Goal: Information Seeking & Learning: Learn about a topic

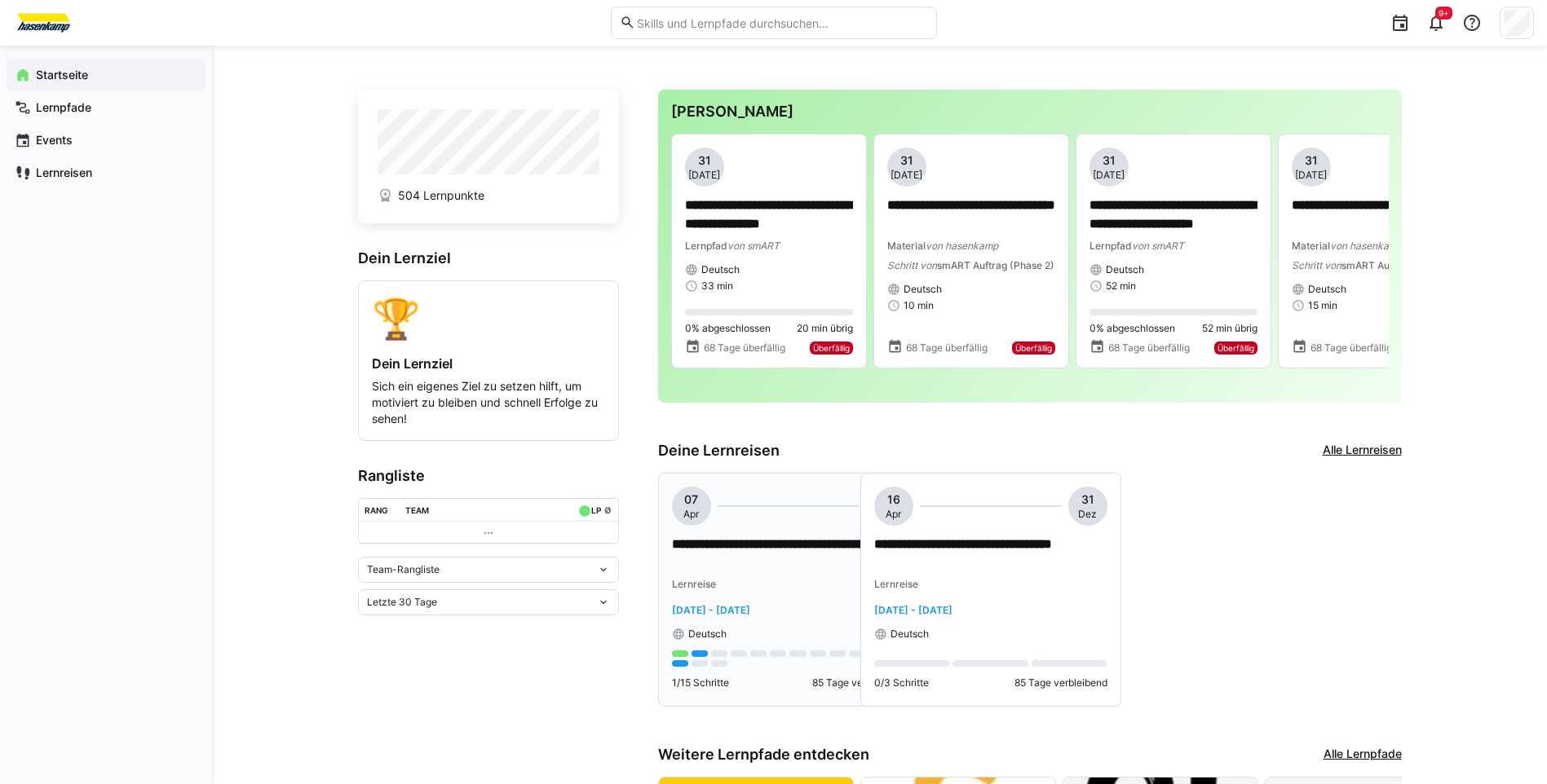
click at [725, 557] on p "**********" at bounding box center [788, 554] width 233 height 38
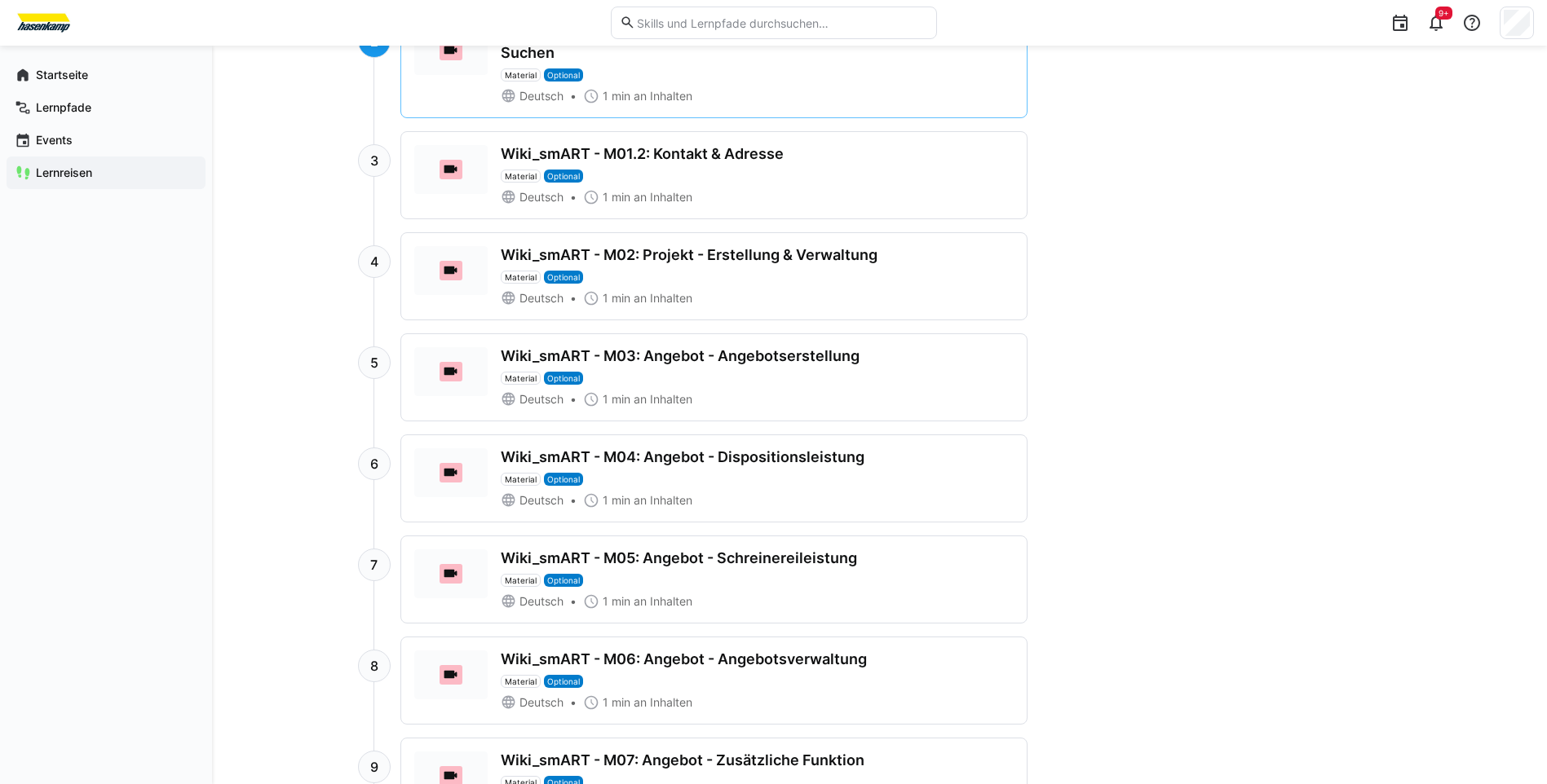
scroll to position [815, 0]
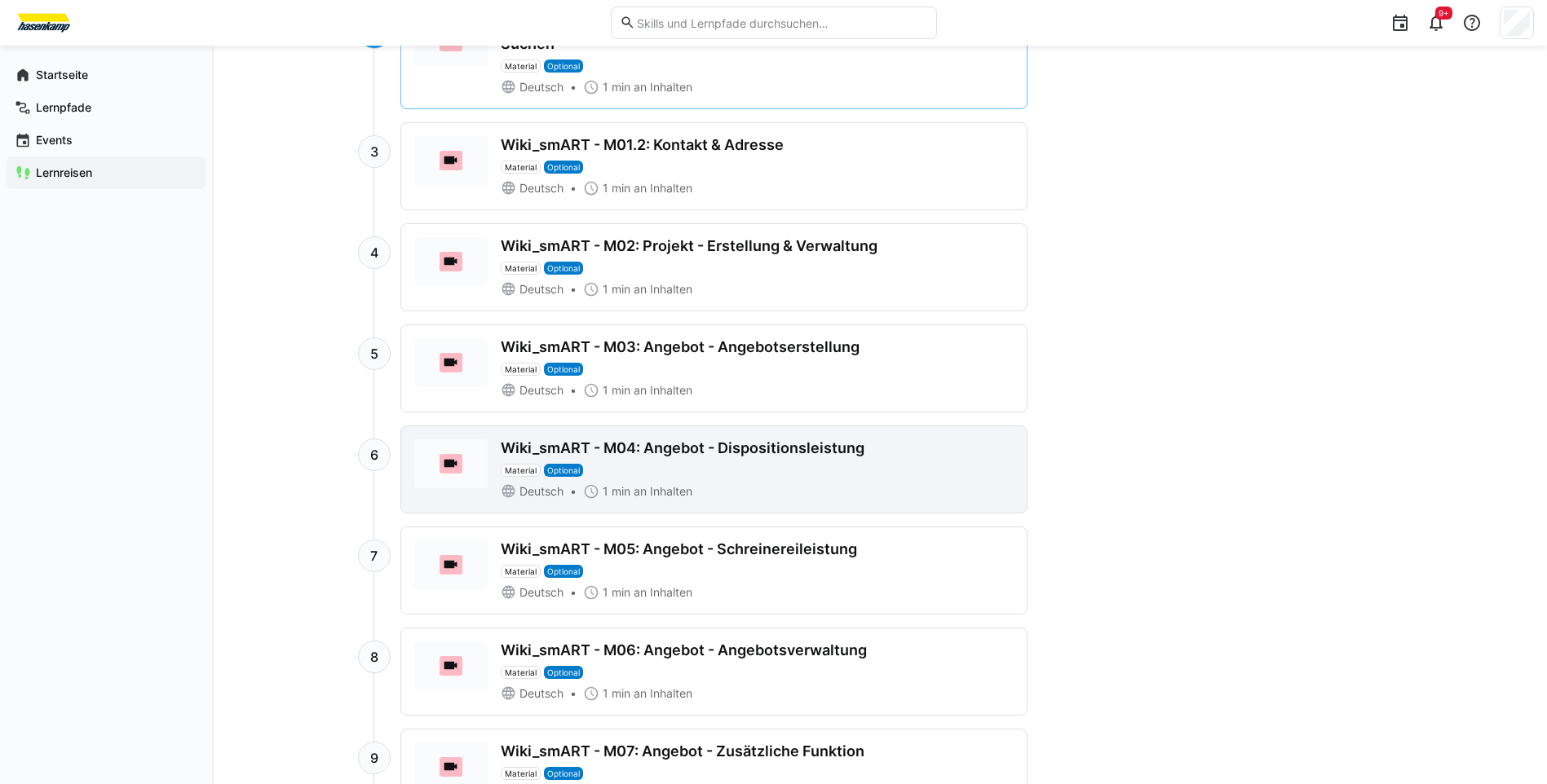
click at [692, 453] on div "Wiki_smART - M04: Angebot - Dispositionsleistung" at bounding box center [682, 449] width 363 height 18
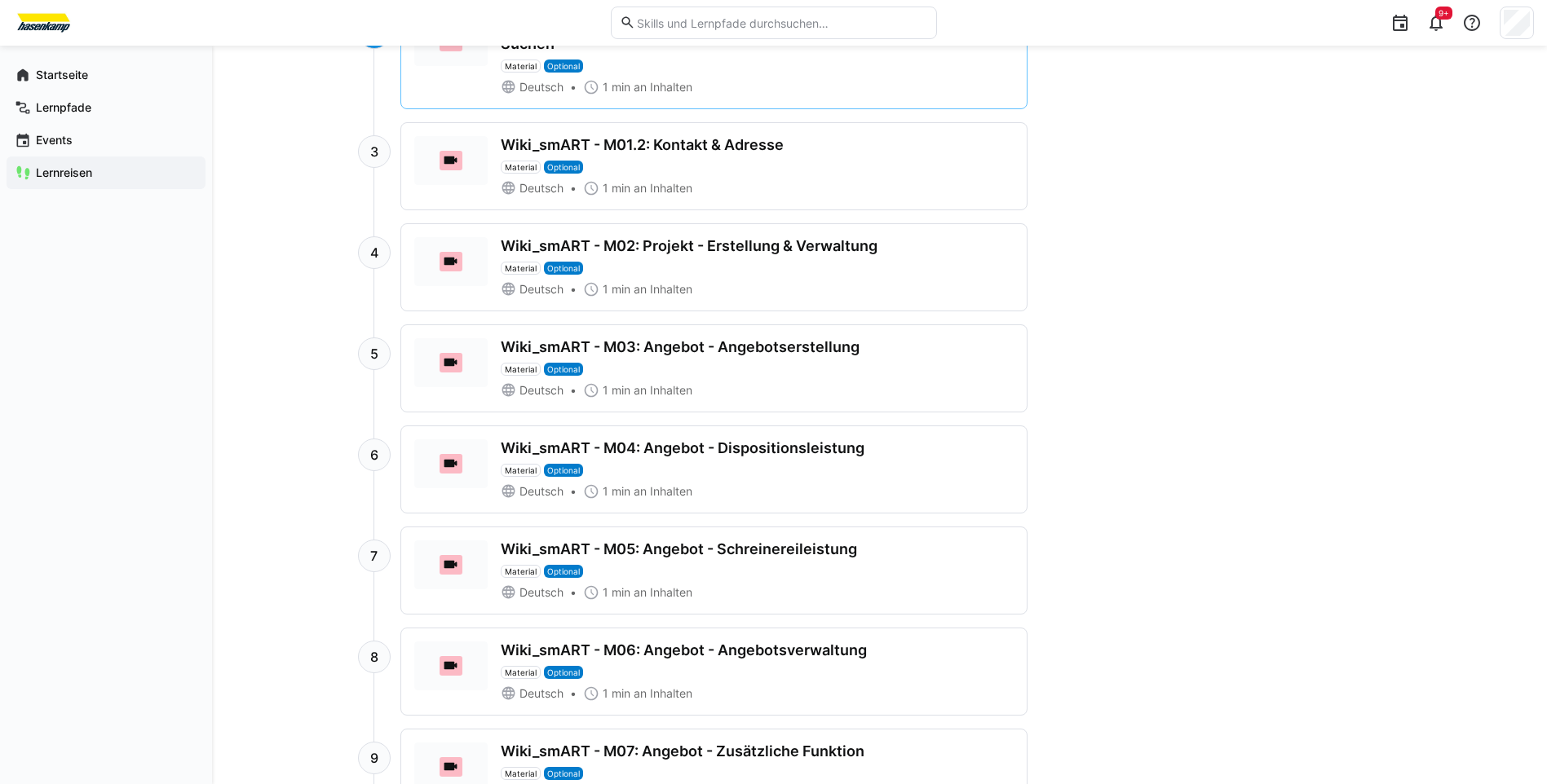
scroll to position [862, 0]
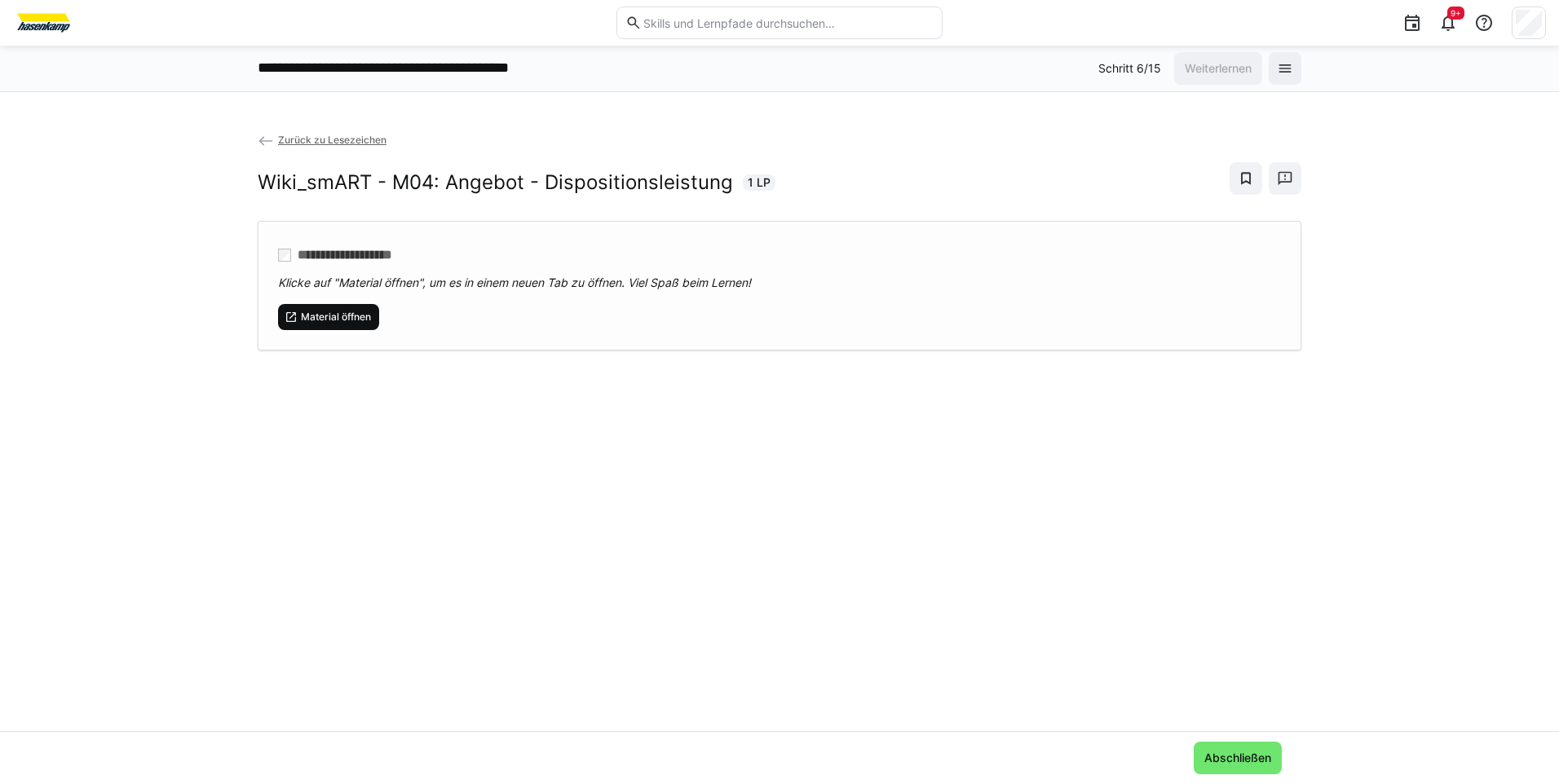
click at [319, 312] on span "Material öffnen" at bounding box center [336, 316] width 74 height 13
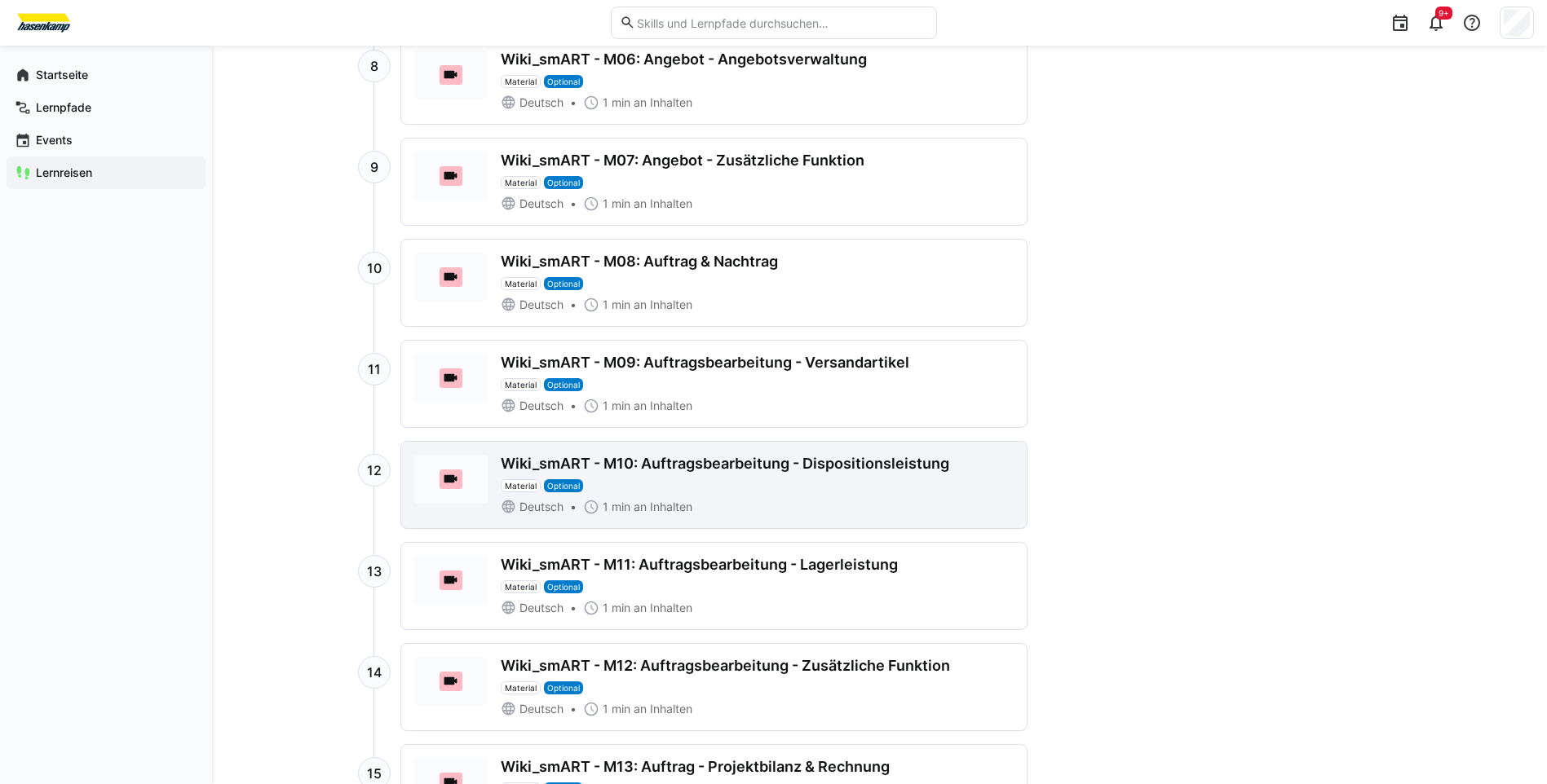
scroll to position [1386, 0]
